Goal: Check status

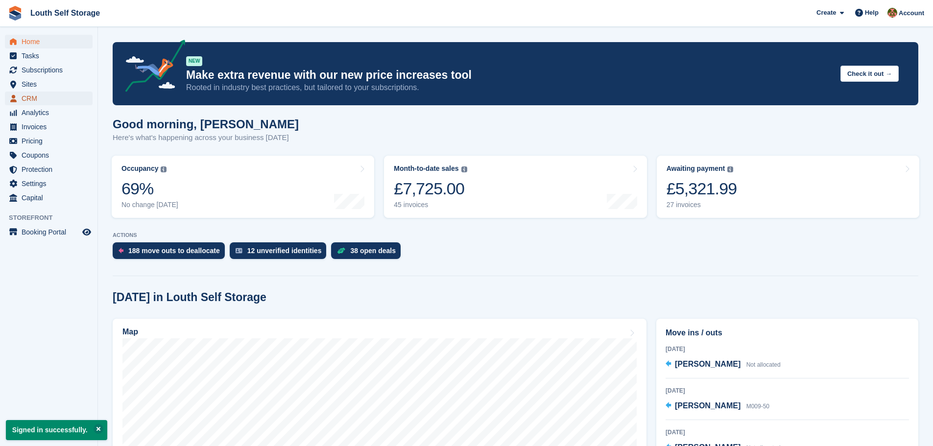
click at [39, 94] on span "CRM" at bounding box center [51, 99] width 59 height 14
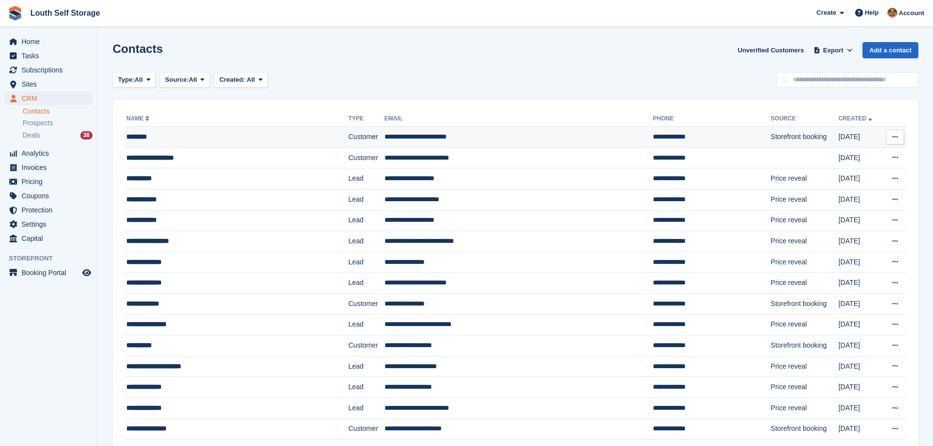
click at [168, 140] on div "********" at bounding box center [217, 137] width 183 height 10
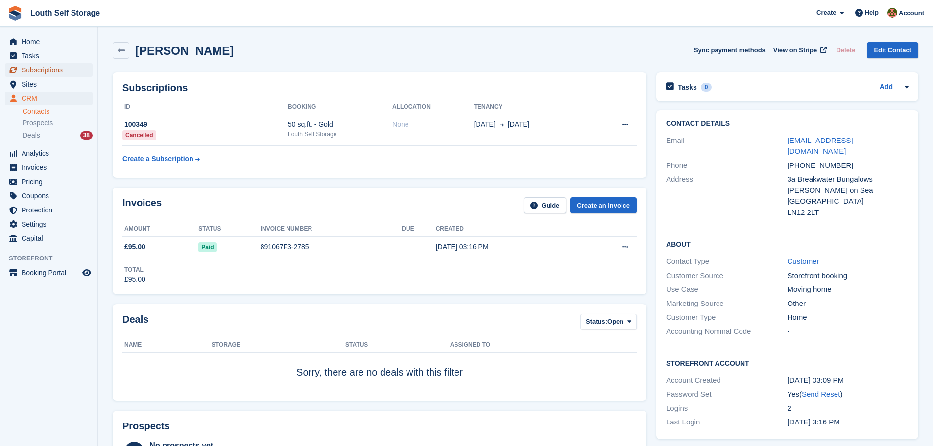
click at [39, 72] on span "Subscriptions" at bounding box center [51, 70] width 59 height 14
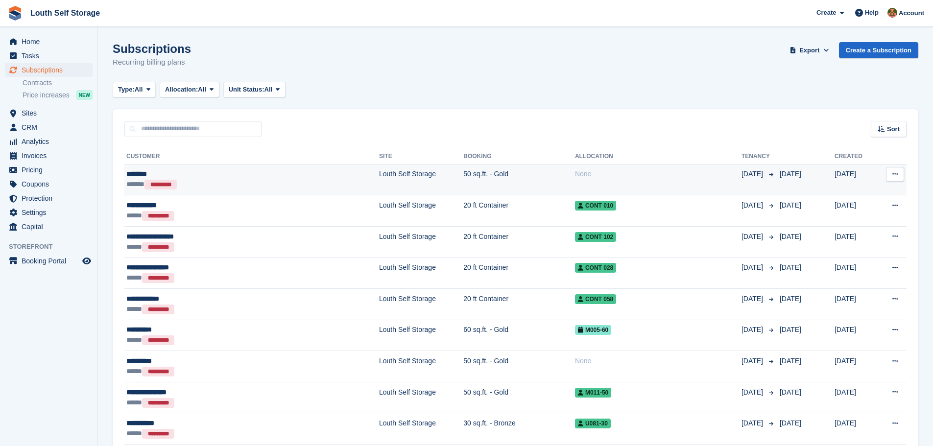
click at [379, 189] on td "Louth Self Storage" at bounding box center [421, 179] width 84 height 31
